Goal: Find specific page/section: Find specific page/section

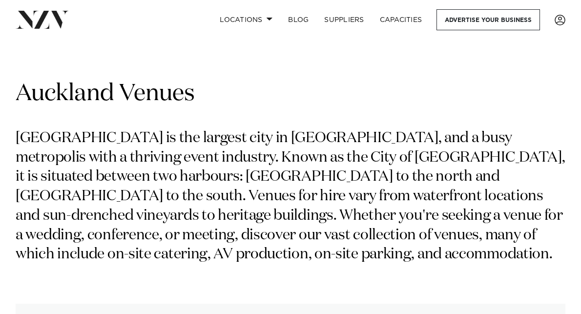
click at [171, 163] on p "Auckland is the largest city in New Zealand, and a busy metropolis with a thriv…" at bounding box center [291, 197] width 550 height 136
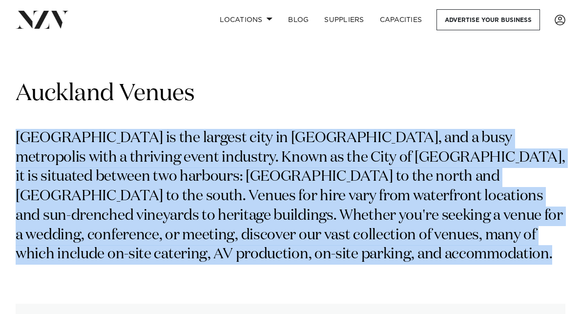
click at [171, 163] on p "Auckland is the largest city in New Zealand, and a busy metropolis with a thriv…" at bounding box center [291, 197] width 550 height 136
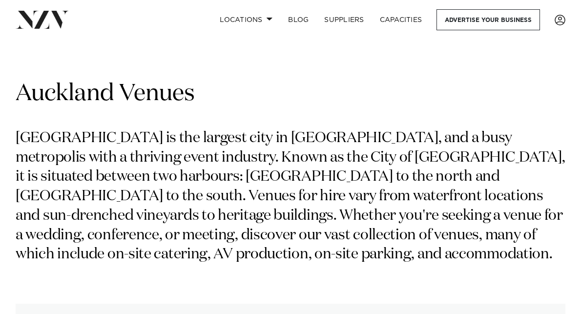
click at [171, 163] on p "Auckland is the largest city in New Zealand, and a busy metropolis with a thriv…" at bounding box center [291, 197] width 550 height 136
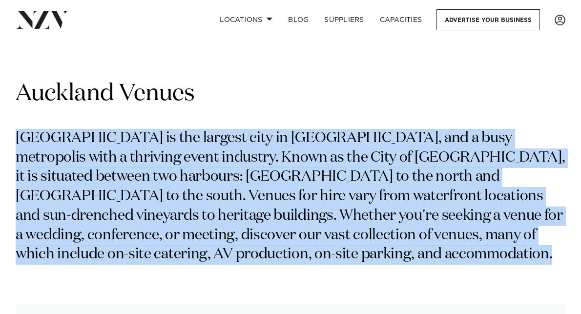
click at [171, 163] on p "Auckland is the largest city in New Zealand, and a busy metropolis with a thriv…" at bounding box center [291, 197] width 550 height 136
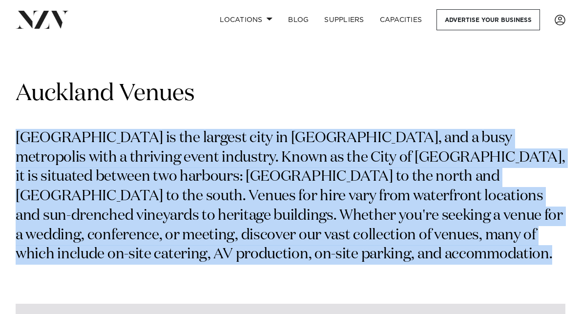
copy div "Auckland is the largest city in New Zealand, and a busy metropolis with a thriv…"
